Goal: Find specific page/section: Find specific page/section

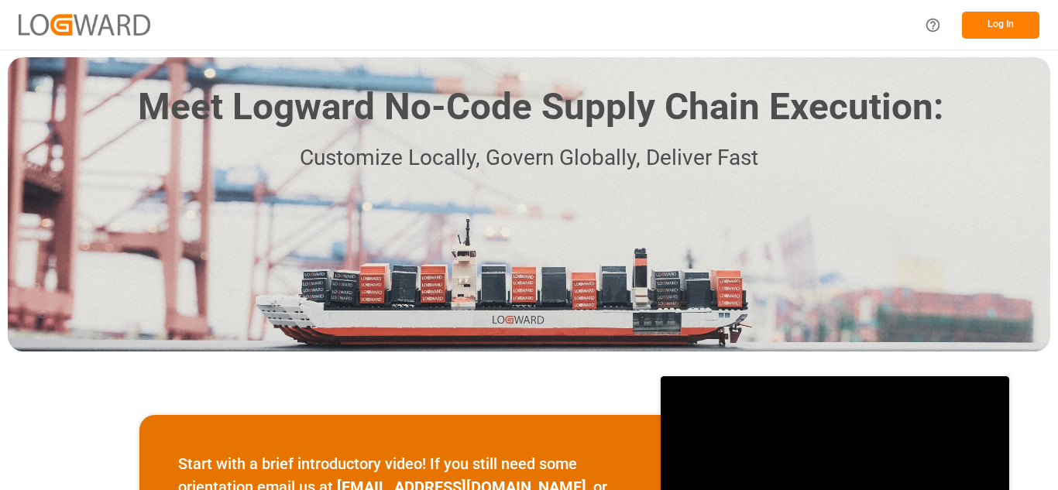
click at [985, 31] on button "Log In" at bounding box center [1000, 25] width 77 height 27
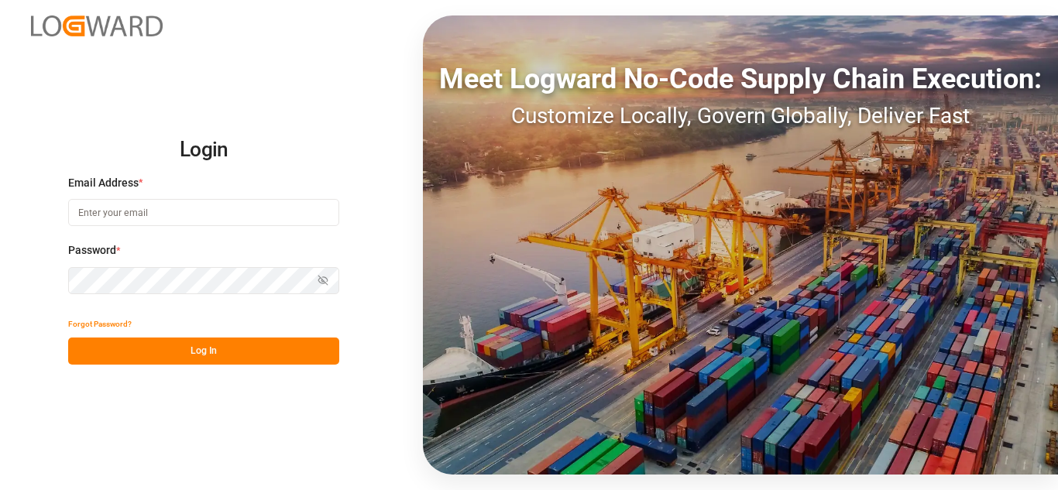
type input "[EMAIL_ADDRESS][PERSON_NAME][DOMAIN_NAME]"
click at [135, 349] on button "Log In" at bounding box center [203, 351] width 271 height 27
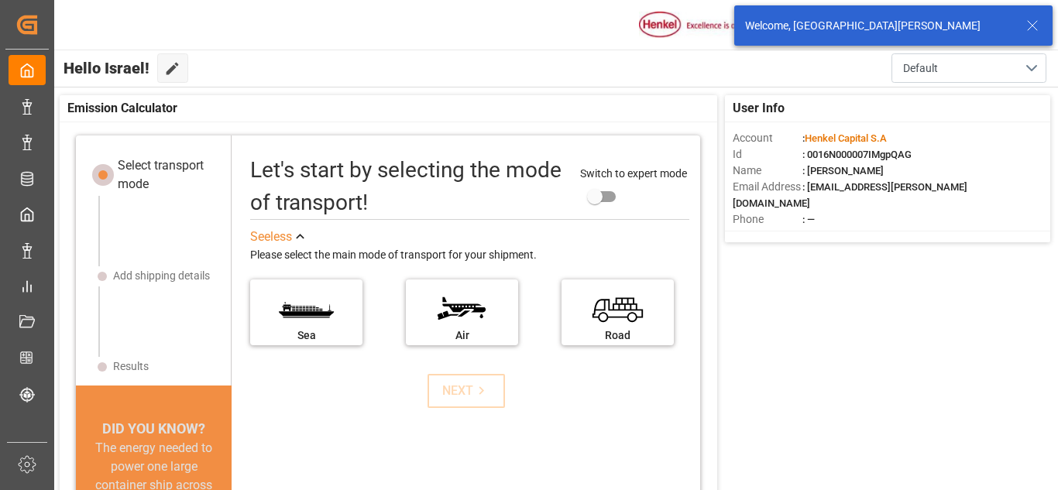
click at [1025, 25] on icon at bounding box center [1032, 25] width 19 height 19
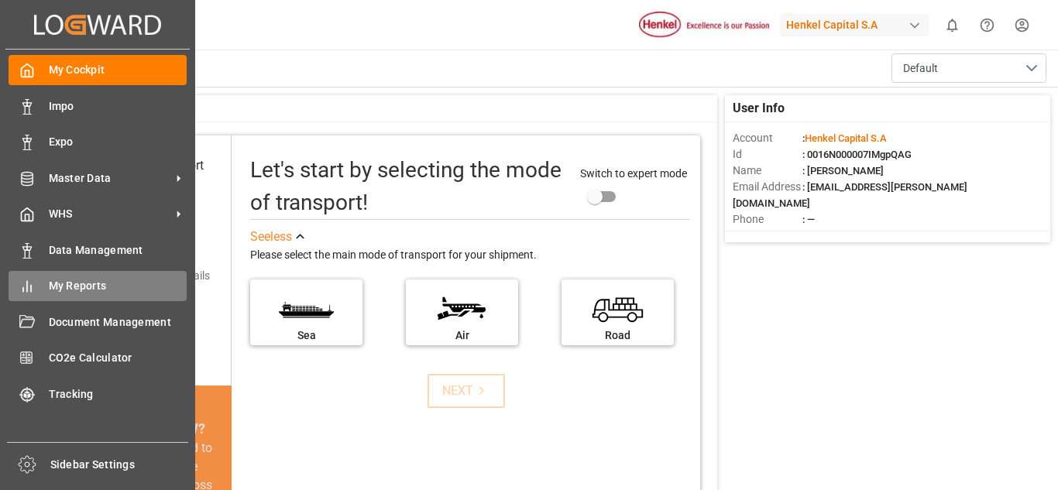
click at [98, 283] on span "My Reports" at bounding box center [118, 286] width 139 height 16
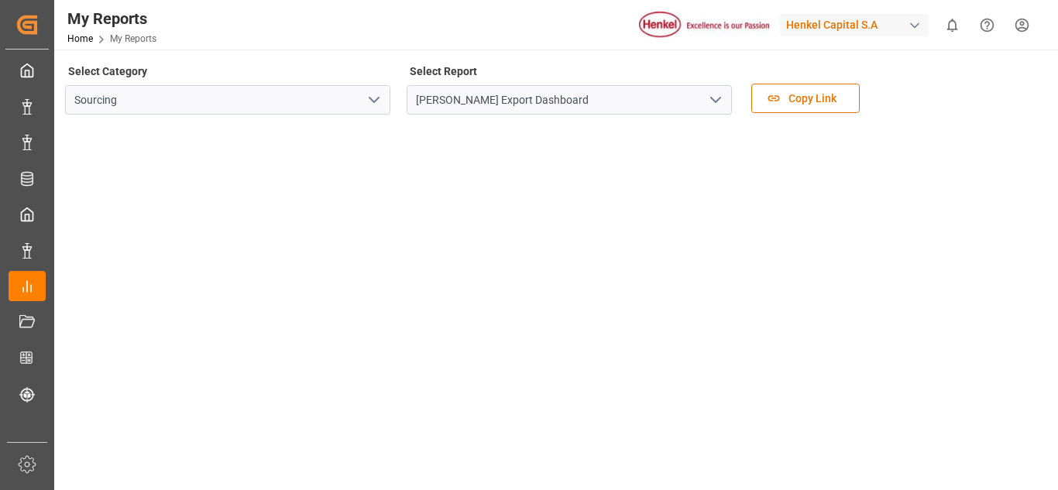
click at [380, 104] on icon "open menu" at bounding box center [374, 100] width 19 height 19
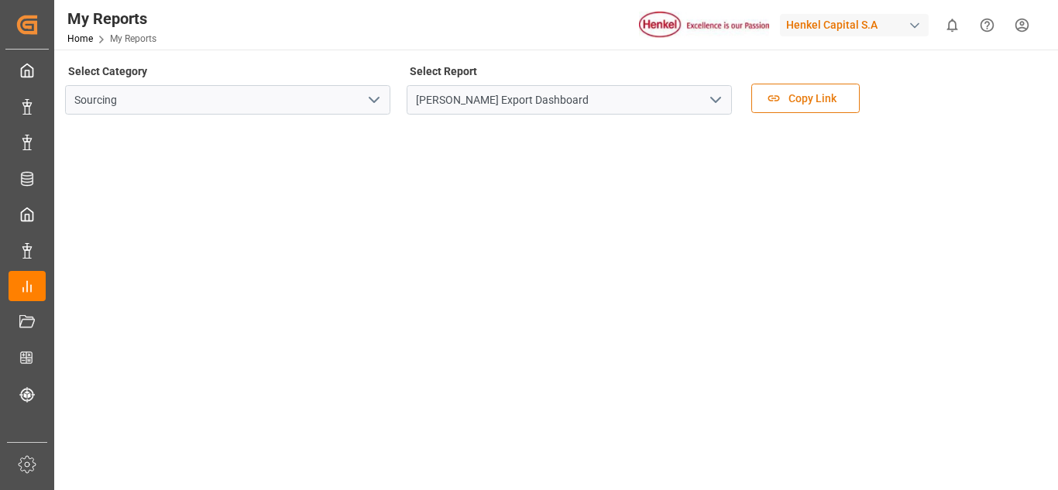
click at [790, 110] on button "Copy Link" at bounding box center [805, 98] width 108 height 29
